Goal: Use online tool/utility: Utilize a website feature to perform a specific function

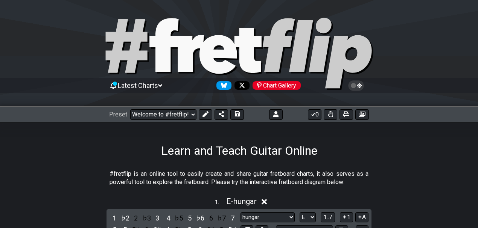
select select "E"
select select "Major Pentatonic"
select select "G"
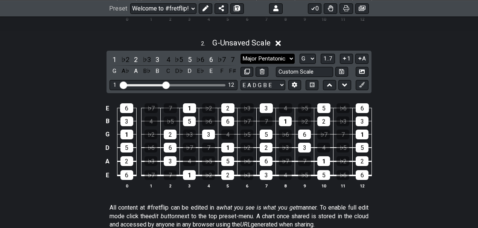
click at [271, 55] on select "hungar hungar Minor Pentatonic Major Pentatonic Minor Blues Major Blues Major /…" at bounding box center [267, 59] width 54 height 10
select select "hungar"
click at [240, 54] on select "hungar hungar Minor Pentatonic Major Pentatonic Minor Blues Major Blues Major /…" at bounding box center [267, 59] width 54 height 10
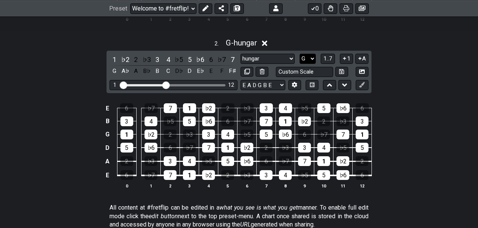
click at [306, 59] on select "A♭ A A♯ B♭ B C C♯ D♭ D D♯ E♭ E F F♯ G♭ G G♯" at bounding box center [308, 59] width 16 height 10
click at [300, 54] on select "A♭ A A♯ B♭ B C C♯ D♭ D D♯ E♭ E F F♯ G♭ G G♯" at bounding box center [308, 59] width 16 height 10
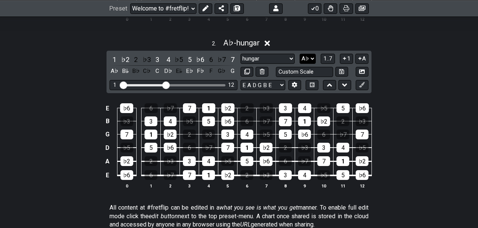
click at [306, 59] on select "A♭ A A♯ B♭ B C C♯ D♭ D D♯ E♭ E F F♯ G♭ G G♯" at bounding box center [308, 59] width 16 height 10
click at [300, 54] on select "A♭ A A♯ B♭ B C C♯ D♭ D D♯ E♭ E F F♯ G♭ G G♯" at bounding box center [308, 59] width 16 height 10
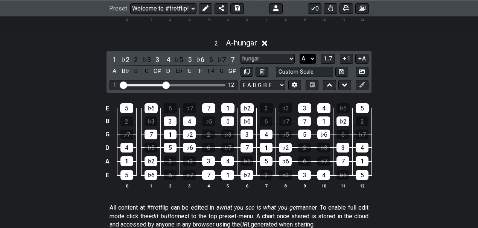
click at [306, 60] on select "A♭ A A♯ B♭ B C C♯ D♭ D D♯ E♭ E F F♯ G♭ G G♯" at bounding box center [308, 59] width 16 height 10
click at [300, 54] on select "A♭ A A♯ B♭ B C C♯ D♭ D D♯ E♭ E F F♯ G♭ G G♯" at bounding box center [308, 59] width 16 height 10
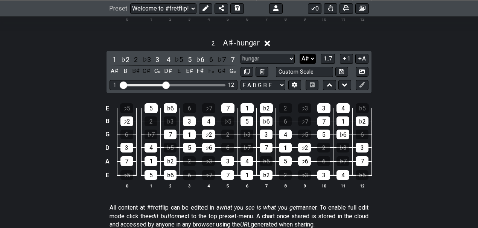
click at [305, 56] on select "A♭ A A♯ B♭ B C C♯ D♭ D D♯ E♭ E F F♯ G♭ G G♯" at bounding box center [308, 59] width 16 height 10
click at [300, 54] on select "A♭ A A♯ B♭ B C C♯ D♭ D D♯ E♭ E F F♯ G♭ G G♯" at bounding box center [308, 59] width 16 height 10
click at [308, 60] on select "A♭ A A♯ B♭ B C C♯ D♭ D D♯ E♭ E F F♯ G♭ G G♯" at bounding box center [308, 59] width 16 height 10
click at [300, 54] on select "A♭ A A♯ B♭ B C C♯ D♭ D D♯ E♭ E F F♯ G♭ G G♯" at bounding box center [308, 59] width 16 height 10
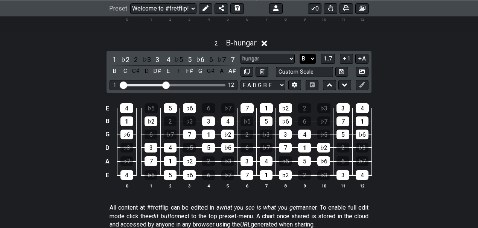
click at [306, 57] on select "A♭ A A♯ B♭ B C C♯ D♭ D D♯ E♭ E F F♯ G♭ G G♯" at bounding box center [308, 59] width 16 height 10
click at [300, 54] on select "A♭ A A♯ B♭ B C C♯ D♭ D D♯ E♭ E F F♯ G♭ G G♯" at bounding box center [308, 59] width 16 height 10
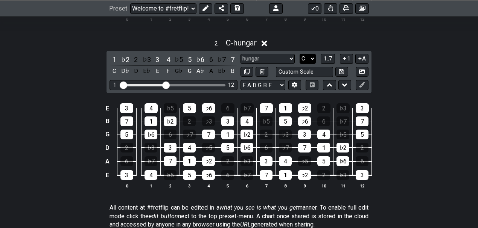
click at [306, 58] on select "A♭ A A♯ B♭ B C C♯ D♭ D D♯ E♭ E F F♯ G♭ G G♯" at bounding box center [308, 59] width 16 height 10
click at [300, 54] on select "A♭ A A♯ B♭ B C C♯ D♭ D D♯ E♭ E F F♯ G♭ G G♯" at bounding box center [308, 59] width 16 height 10
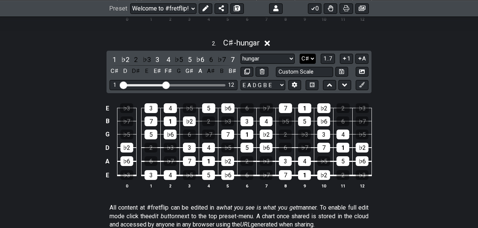
click at [309, 59] on select "A♭ A A♯ B♭ B C C♯ D♭ D D♯ E♭ E F F♯ G♭ G G♯" at bounding box center [308, 59] width 16 height 10
click at [300, 54] on select "A♭ A A♯ B♭ B C C♯ D♭ D D♯ E♭ E F F♯ G♭ G G♯" at bounding box center [308, 59] width 16 height 10
click at [306, 55] on select "A♭ A A♯ B♭ B C C♯ D♭ D D♯ E♭ E F F♯ G♭ G G♯" at bounding box center [308, 59] width 16 height 10
click at [300, 54] on select "A♭ A A♯ B♭ B C C♯ D♭ D D♯ E♭ E F F♯ G♭ G G♯" at bounding box center [308, 59] width 16 height 10
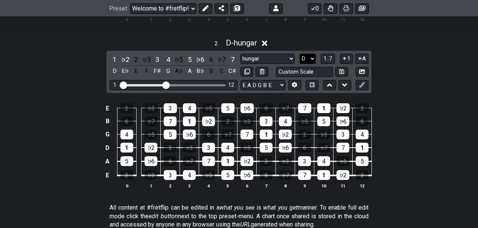
click at [311, 54] on select "A♭ A A♯ B♭ B C C♯ D♭ D D♯ E♭ E F F♯ G♭ G G♯" at bounding box center [308, 59] width 16 height 10
click at [300, 54] on select "A♭ A A♯ B♭ B C C♯ D♭ D D♯ E♭ E F F♯ G♭ G G♯" at bounding box center [308, 59] width 16 height 10
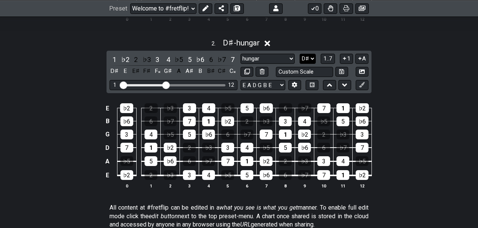
click at [310, 60] on select "A♭ A A♯ B♭ B C C♯ D♭ D D♯ E♭ E F F♯ G♭ G G♯" at bounding box center [308, 59] width 16 height 10
click at [300, 54] on select "A♭ A A♯ B♭ B C C♯ D♭ D D♯ E♭ E F F♯ G♭ G G♯" at bounding box center [308, 59] width 16 height 10
click at [305, 57] on select "A♭ A A♯ B♭ B C C♯ D♭ D D♯ E♭ E F F♯ G♭ G G♯" at bounding box center [308, 59] width 16 height 10
click at [300, 54] on select "A♭ A A♯ B♭ B C C♯ D♭ D D♯ E♭ E F F♯ G♭ G G♯" at bounding box center [308, 59] width 16 height 10
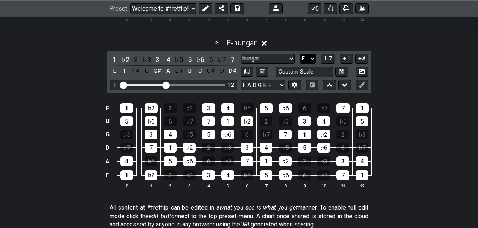
click at [304, 59] on select "A♭ A A♯ B♭ B C C♯ D♭ D D♯ E♭ E F F♯ G♭ G G♯" at bounding box center [308, 59] width 16 height 10
click at [300, 54] on select "A♭ A A♯ B♭ B C C♯ D♭ D D♯ E♭ E F F♯ G♭ G G♯" at bounding box center [308, 59] width 16 height 10
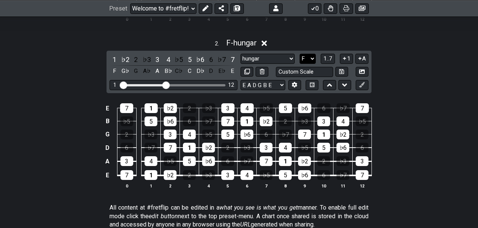
click at [306, 59] on select "A♭ A A♯ B♭ B C C♯ D♭ D D♯ E♭ E F F♯ G♭ G G♯" at bounding box center [308, 59] width 16 height 10
click at [300, 54] on select "A♭ A A♯ B♭ B C C♯ D♭ D D♯ E♭ E F F♯ G♭ G G♯" at bounding box center [308, 59] width 16 height 10
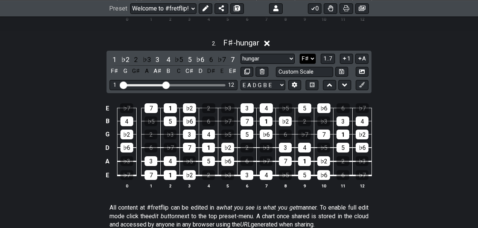
click at [308, 57] on select "A♭ A A♯ B♭ B C C♯ D♭ D D♯ E♭ E F F♯ G♭ G G♯" at bounding box center [308, 59] width 16 height 10
click at [300, 54] on select "A♭ A A♯ B♭ B C C♯ D♭ D D♯ E♭ E F F♯ G♭ G G♯" at bounding box center [308, 59] width 16 height 10
click at [310, 56] on select "A♭ A A♯ B♭ B C C♯ D♭ D D♯ E♭ E F F♯ G♭ G G♯" at bounding box center [308, 59] width 16 height 10
click at [300, 54] on select "A♭ A A♯ B♭ B C C♯ D♭ D D♯ E♭ E F F♯ G♭ G G♯" at bounding box center [308, 59] width 16 height 10
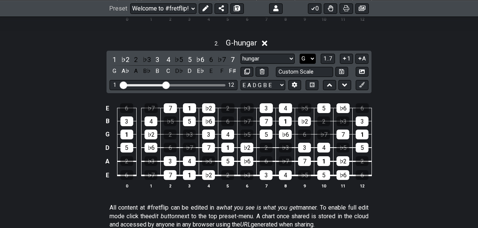
click at [307, 58] on select "A♭ A A♯ B♭ B C C♯ D♭ D D♯ E♭ E F F♯ G♭ G G♯" at bounding box center [308, 59] width 16 height 10
click at [300, 54] on select "A♭ A A♯ B♭ B C C♯ D♭ D D♯ E♭ E F F♯ G♭ G G♯" at bounding box center [308, 59] width 16 height 10
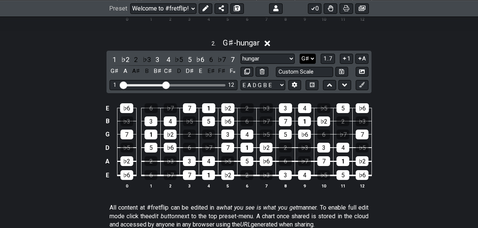
click at [305, 55] on select "A♭ A A♯ B♭ B C C♯ D♭ D D♯ E♭ E F F♯ G♭ G G♯" at bounding box center [308, 59] width 16 height 10
click at [300, 54] on select "A♭ A A♯ B♭ B C C♯ D♭ D D♯ E♭ E F F♯ G♭ G G♯" at bounding box center [308, 59] width 16 height 10
drag, startPoint x: 302, startPoint y: 54, endPoint x: 304, endPoint y: 57, distance: 3.9
click at [303, 54] on select "A♭ A A♯ B♭ B C C♯ D♭ D D♯ E♭ E F F♯ G♭ G G♯" at bounding box center [308, 59] width 16 height 10
click at [300, 54] on select "A♭ A A♯ B♭ B C C♯ D♭ D D♯ E♭ E F F♯ G♭ G G♯" at bounding box center [308, 59] width 16 height 10
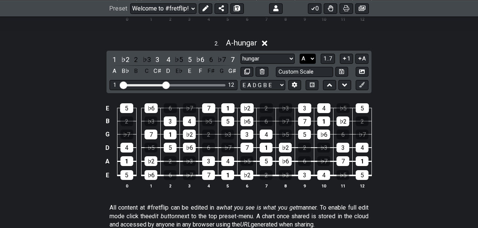
click at [308, 56] on select "A♭ A A♯ B♭ B C C♯ D♭ D D♯ E♭ E F F♯ G♭ G G♯" at bounding box center [308, 59] width 16 height 10
click at [300, 54] on select "A♭ A A♯ B♭ B C C♯ D♭ D D♯ E♭ E F F♯ G♭ G G♯" at bounding box center [308, 59] width 16 height 10
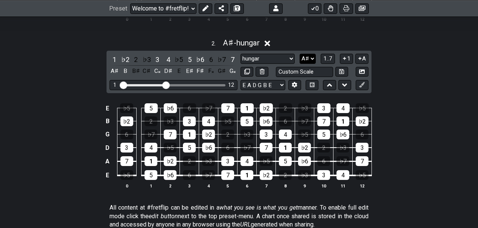
click at [307, 55] on select "A♭ A A♯ B♭ B C C♯ D♭ D D♯ E♭ E F F♯ G♭ G G♯" at bounding box center [308, 59] width 16 height 10
click at [300, 54] on select "A♭ A A♯ B♭ B C C♯ D♭ D D♯ E♭ E F F♯ G♭ G G♯" at bounding box center [308, 59] width 16 height 10
click at [309, 59] on select "A♭ A A♯ B♭ B C C♯ D♭ D D♯ E♭ E F F♯ G♭ G G♯" at bounding box center [308, 59] width 16 height 10
click at [300, 54] on select "A♭ A A♯ B♭ B C C♯ D♭ D D♯ E♭ E F F♯ G♭ G G♯" at bounding box center [308, 59] width 16 height 10
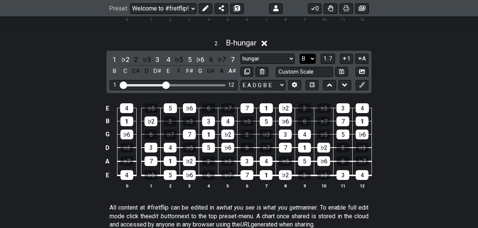
click at [303, 57] on select "A♭ A A♯ B♭ B C C♯ D♭ D D♯ E♭ E F F♯ G♭ G G♯" at bounding box center [308, 59] width 16 height 10
click at [300, 54] on select "A♭ A A♯ B♭ B C C♯ D♭ D D♯ E♭ E F F♯ G♭ G G♯" at bounding box center [308, 59] width 16 height 10
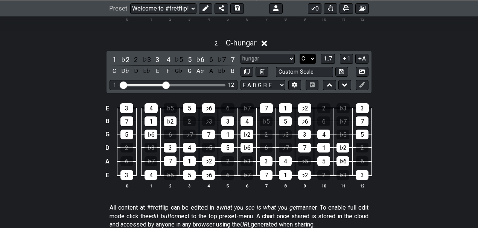
click at [303, 61] on select "A♭ A A♯ B♭ B C C♯ D♭ D D♯ E♭ E F F♯ G♭ G G♯" at bounding box center [308, 59] width 16 height 10
click at [300, 54] on select "A♭ A A♯ B♭ B C C♯ D♭ D D♯ E♭ E F F♯ G♭ G G♯" at bounding box center [308, 59] width 16 height 10
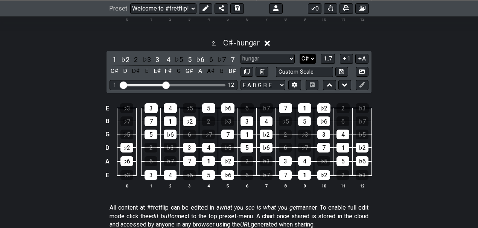
click at [304, 59] on select "A♭ A A♯ B♭ B C C♯ D♭ D D♯ E♭ E F F♯ G♭ G G♯" at bounding box center [308, 59] width 16 height 10
click at [300, 54] on select "A♭ A A♯ B♭ B C C♯ D♭ D D♯ E♭ E F F♯ G♭ G G♯" at bounding box center [308, 59] width 16 height 10
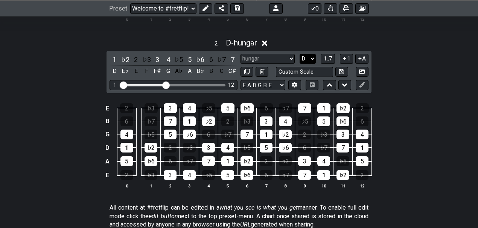
click at [303, 56] on select "A♭ A A♯ B♭ B C C♯ D♭ D D♯ E♭ E F F♯ G♭ G G♯" at bounding box center [308, 59] width 16 height 10
click at [300, 54] on select "A♭ A A♯ B♭ B C C♯ D♭ D D♯ E♭ E F F♯ G♭ G G♯" at bounding box center [308, 59] width 16 height 10
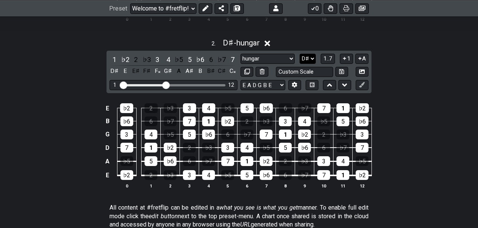
click at [307, 58] on select "A♭ A A♯ B♭ B C C♯ D♭ D D♯ E♭ E F F♯ G♭ G G♯" at bounding box center [308, 59] width 16 height 10
select select "Eb"
click at [300, 54] on select "A♭ A A♯ B♭ B C C♯ D♭ D D♯ E♭ E F F♯ G♭ G G♯" at bounding box center [308, 59] width 16 height 10
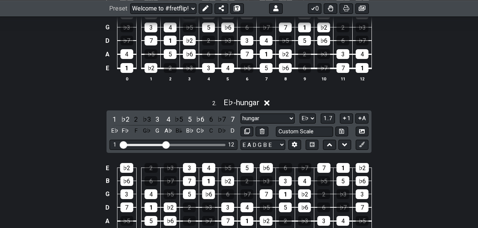
scroll to position [351, 0]
